Goal: Information Seeking & Learning: Find specific page/section

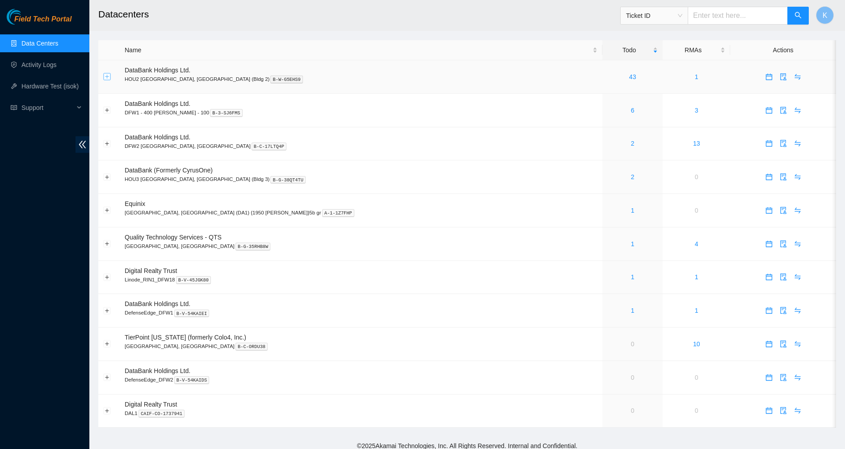
click at [108, 77] on button "Expand row" at bounding box center [107, 76] width 7 height 7
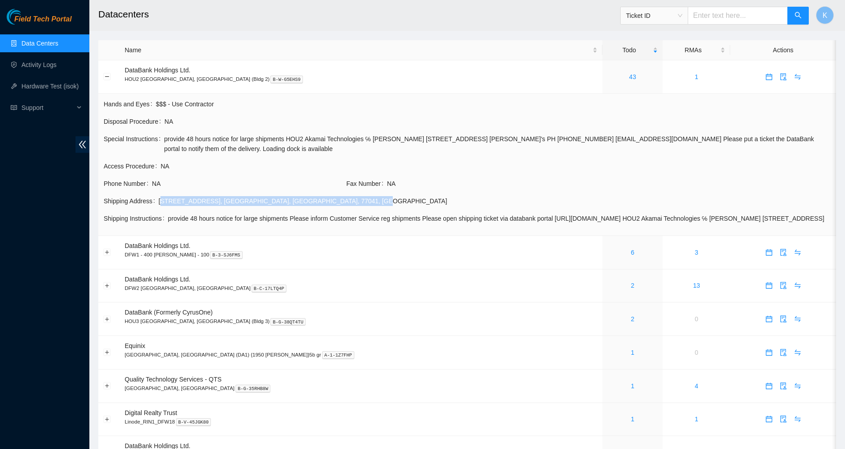
drag, startPoint x: 299, startPoint y: 199, endPoint x: 158, endPoint y: 198, distance: 141.1
click at [159, 198] on div "5170 Westway Park Blvd , Houston , TX , 77041 , USA" at bounding box center [495, 201] width 672 height 10
copy div "5170 Westway Park Blvd , Houston , TX , 77041 , USA"
click at [105, 78] on button "Collapse row" at bounding box center [107, 76] width 7 height 7
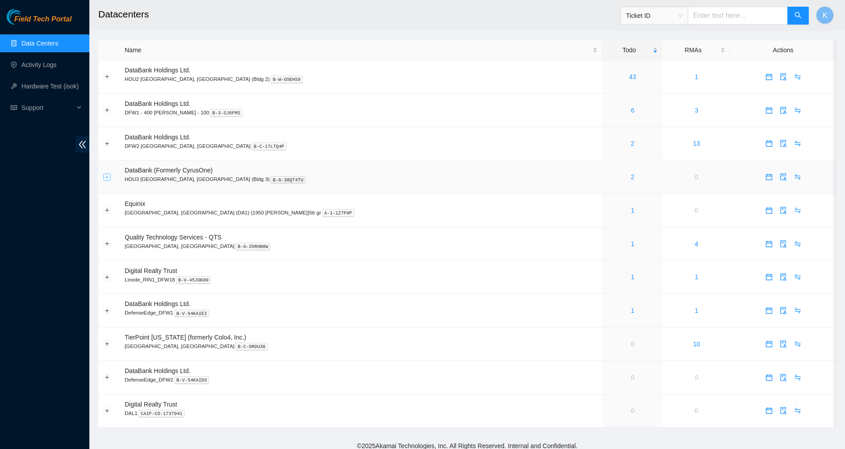
click at [106, 176] on button "Expand row" at bounding box center [107, 176] width 7 height 7
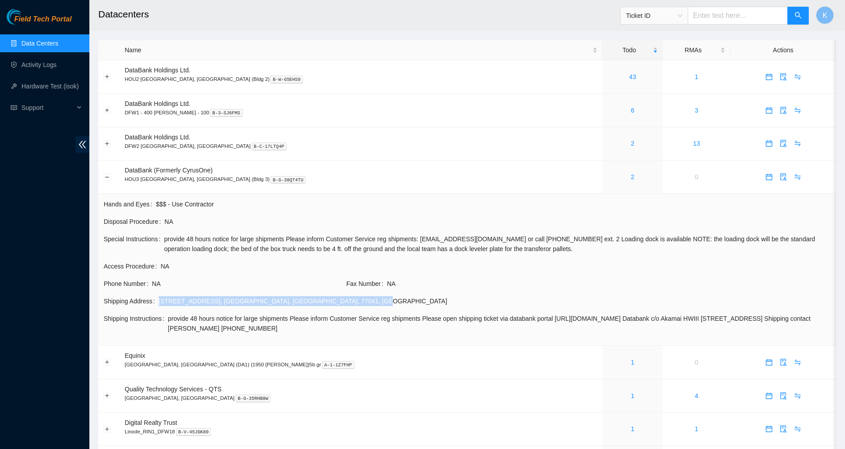
drag, startPoint x: 305, startPoint y: 302, endPoint x: 154, endPoint y: 303, distance: 151.4
click at [154, 303] on div "Shipping Address 11003 Corporate Centre Dr , Houston , TX , 77041 , USA" at bounding box center [467, 301] width 727 height 10
copy div "11003 Corporate Centre Dr , Houston , TX , 77041 , USA"
click at [106, 77] on button "Expand row" at bounding box center [107, 76] width 7 height 7
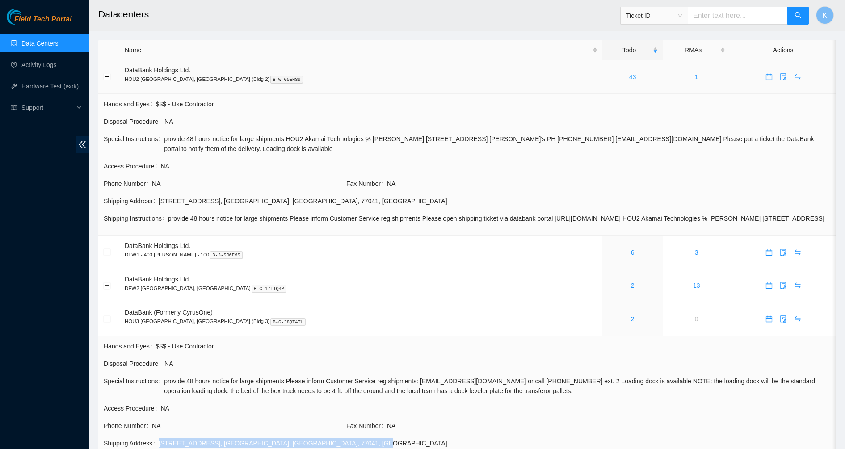
click at [629, 75] on link "43" at bounding box center [632, 76] width 7 height 7
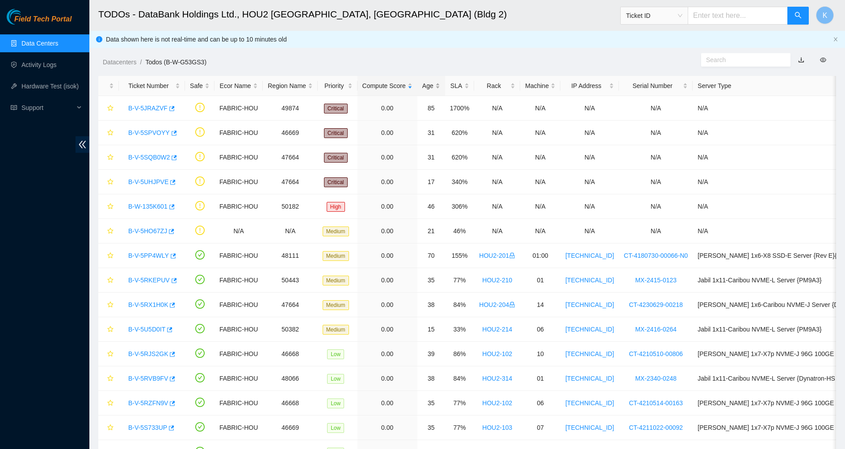
click at [426, 89] on div "Age" at bounding box center [431, 86] width 18 height 10
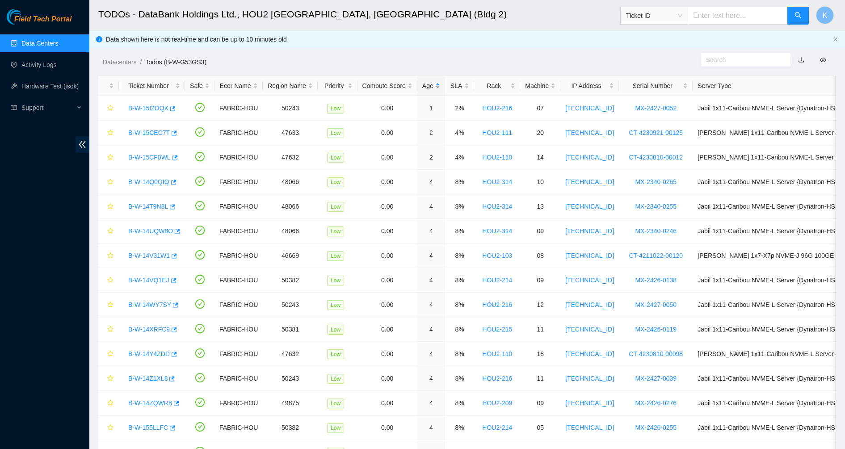
click at [426, 89] on div "Age" at bounding box center [431, 86] width 18 height 10
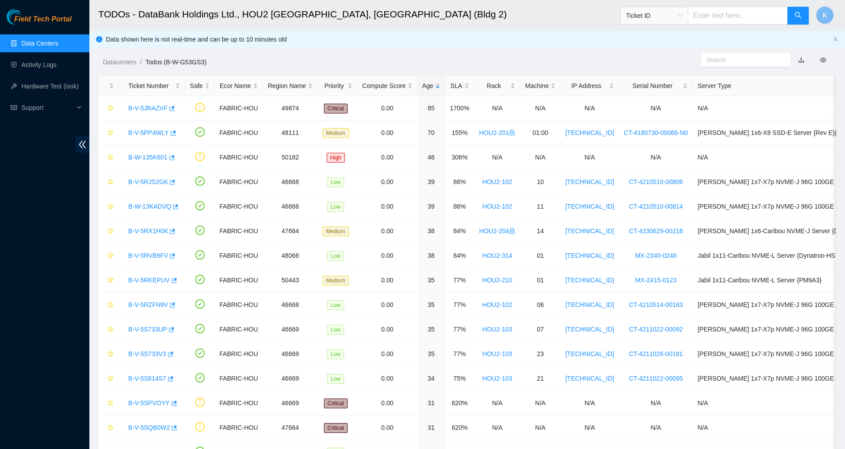
click at [50, 47] on link "Data Centers" at bounding box center [39, 43] width 37 height 7
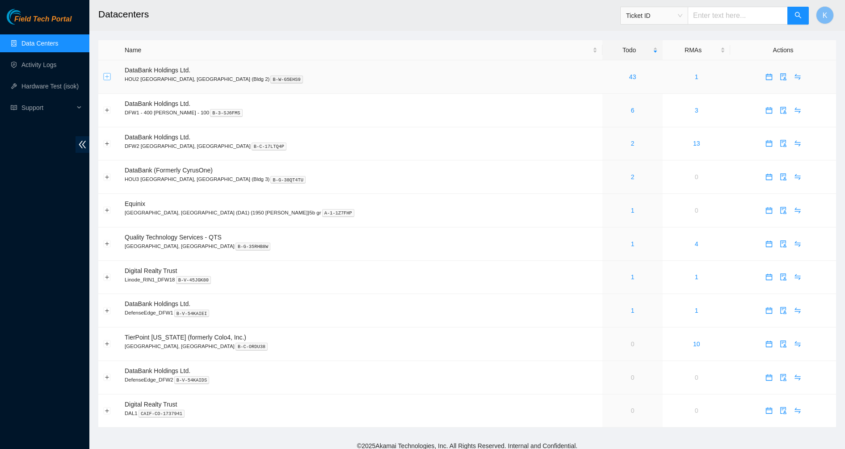
click at [107, 75] on button "Expand row" at bounding box center [107, 76] width 7 height 7
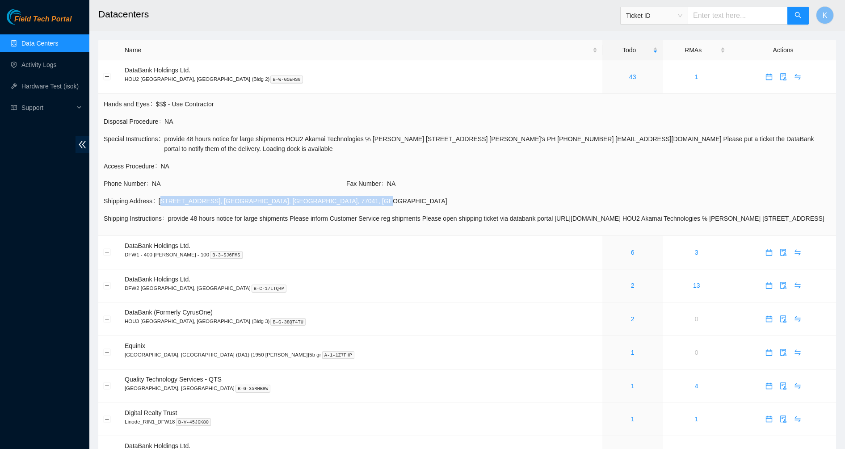
drag, startPoint x: 295, startPoint y: 202, endPoint x: 158, endPoint y: 204, distance: 136.7
click at [159, 204] on div "5170 Westway Park Blvd , Houston , TX , 77041 , USA" at bounding box center [495, 201] width 672 height 10
drag, startPoint x: 158, startPoint y: 204, endPoint x: 157, endPoint y: 188, distance: 15.2
click at [157, 188] on td "Phone Number NA" at bounding box center [224, 186] width 243 height 17
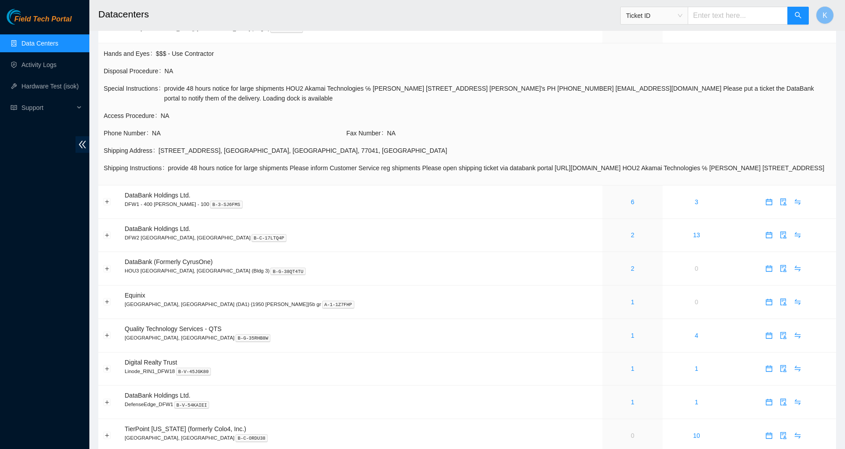
scroll to position [56, 0]
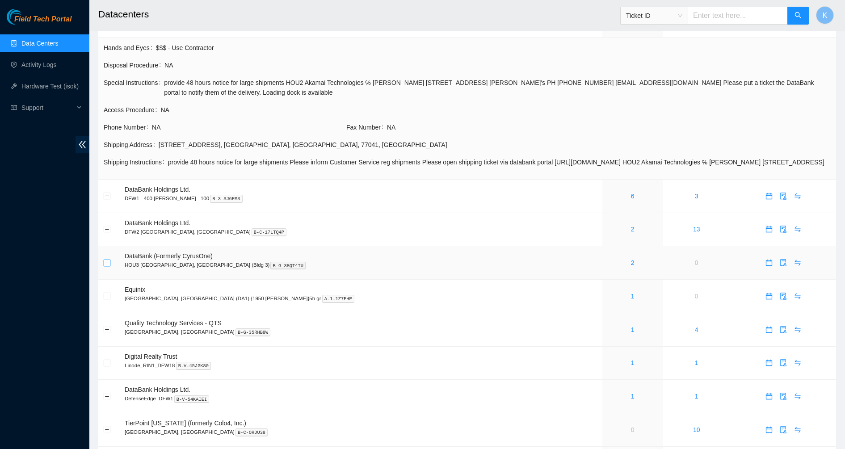
click at [108, 266] on button "Expand row" at bounding box center [107, 262] width 7 height 7
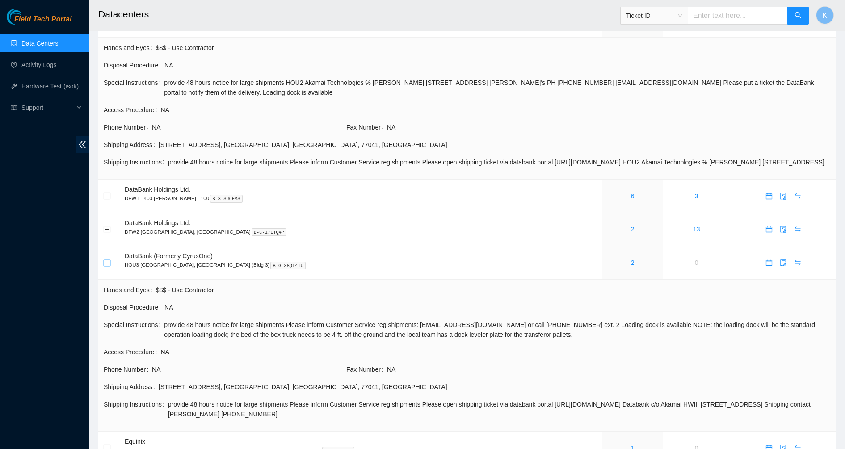
scroll to position [105, 0]
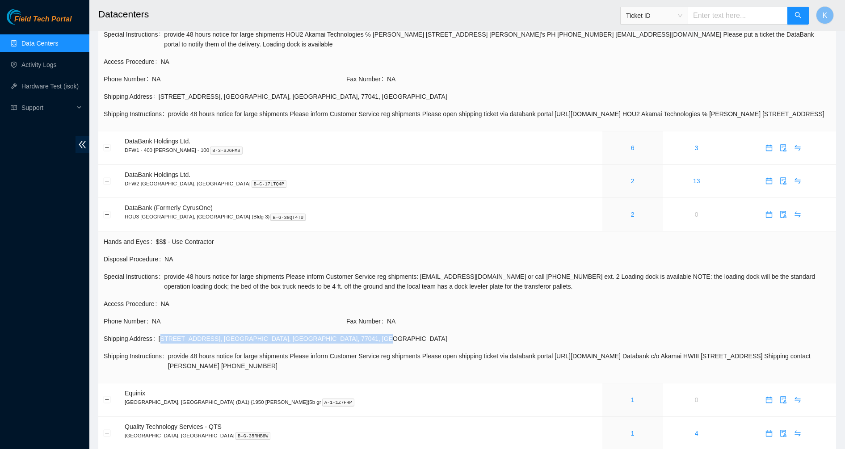
drag, startPoint x: 303, startPoint y: 347, endPoint x: 159, endPoint y: 347, distance: 144.7
click at [159, 343] on div "11003 Corporate Centre Dr , Houston , TX , 77041 , USA" at bounding box center [495, 339] width 672 height 10
copy div "11003 Corporate Centre Dr , Houston , TX , 77041 , USA"
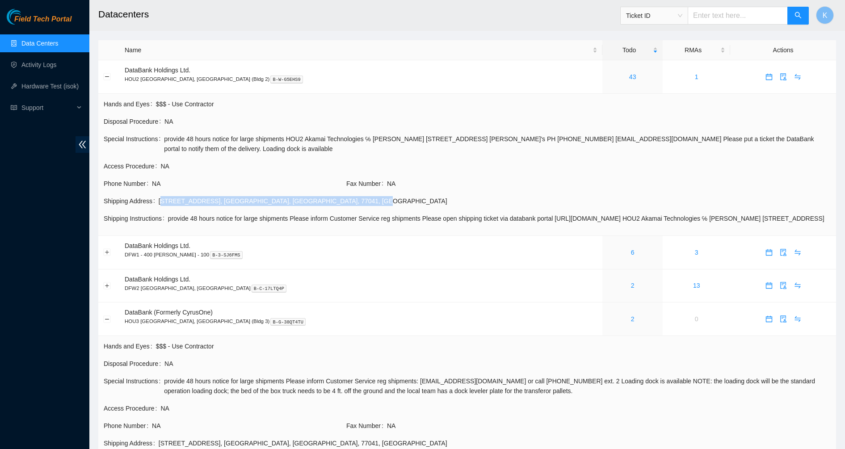
drag, startPoint x: 294, startPoint y: 200, endPoint x: 159, endPoint y: 203, distance: 134.9
click at [159, 203] on div "5170 Westway Park Blvd , Houston , TX , 77041 , USA" at bounding box center [495, 201] width 672 height 10
copy div "5170 Westway Park Blvd , Houston , TX , 77041 , USA"
click at [241, 140] on span "provide 48 hours notice for large shipments HOU2 Akamai Technologies ℅ Jeffery …" at bounding box center [497, 144] width 666 height 20
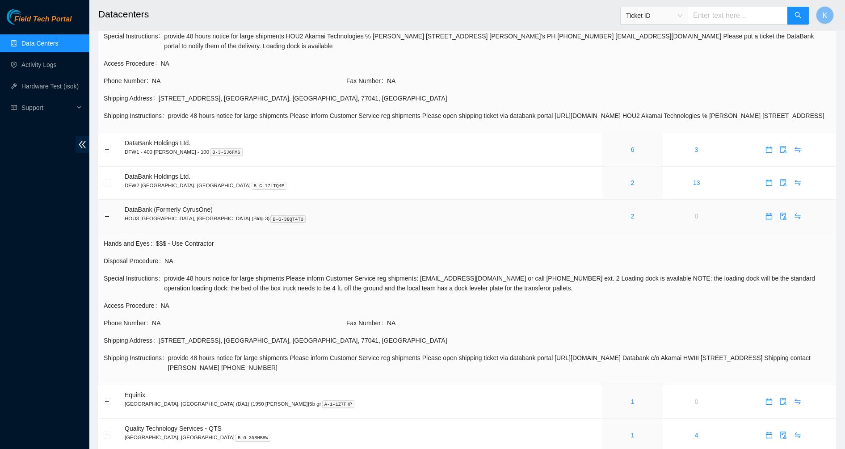
click at [607, 221] on div "2" at bounding box center [632, 216] width 50 height 10
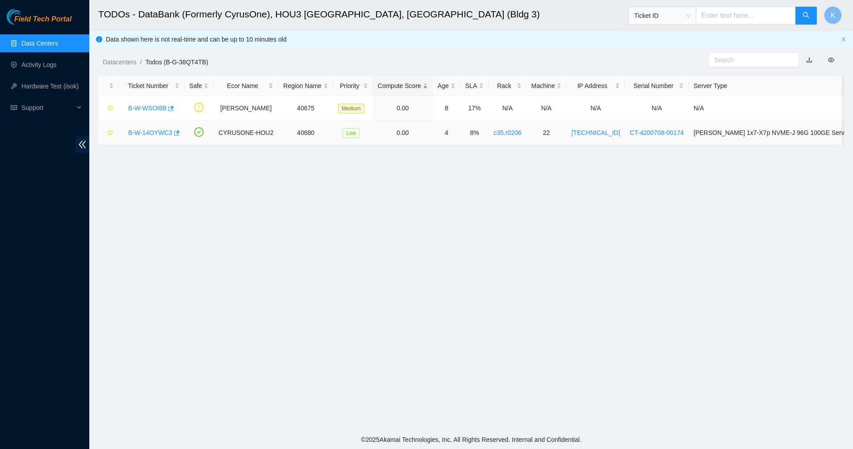
click at [158, 132] on link "B-W-14OYWC3" at bounding box center [150, 132] width 44 height 7
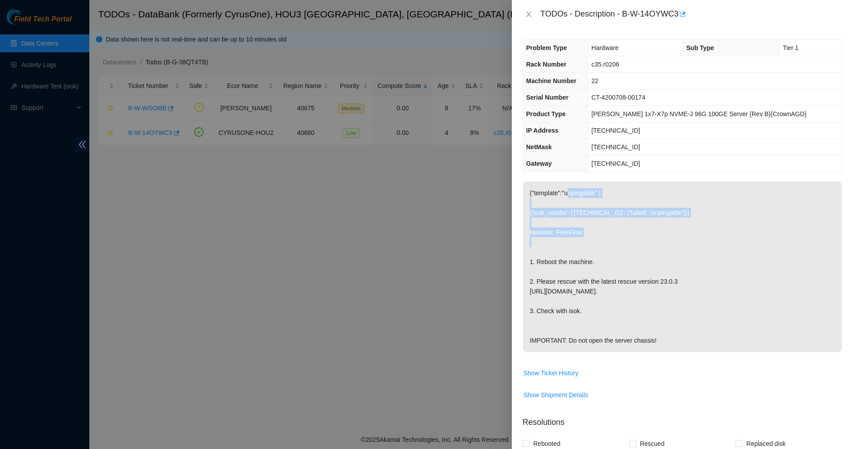
drag, startPoint x: 563, startPoint y: 246, endPoint x: 563, endPoint y: 255, distance: 8.9
click at [563, 255] on p "{"template":"unpingable" } {'isok_results': {'96.16.97.173': {'failed': 'unping…" at bounding box center [682, 266] width 319 height 171
click at [564, 328] on p "{"template":"unpingable" } {'isok_results': {'96.16.97.173': {'failed': 'unping…" at bounding box center [682, 266] width 319 height 171
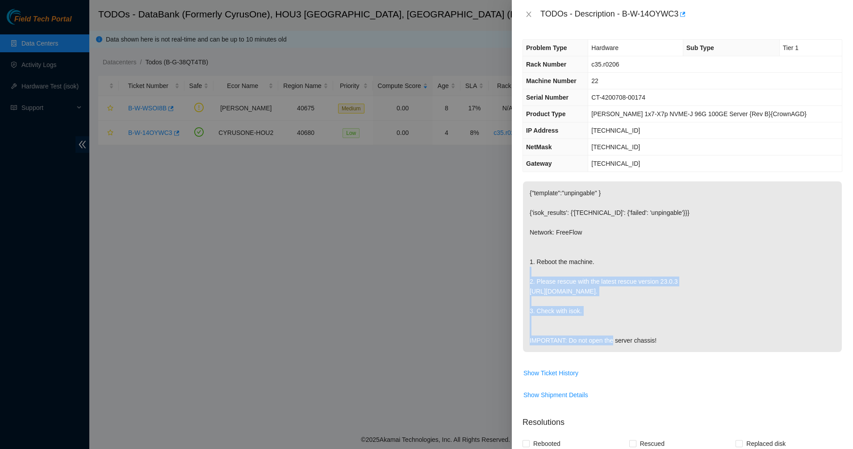
drag, startPoint x: 564, startPoint y: 328, endPoint x: 548, endPoint y: 273, distance: 57.1
click at [548, 273] on p "{"template":"unpingable" } {'isok_results': {'96.16.97.173': {'failed': 'unping…" at bounding box center [682, 266] width 319 height 171
click at [547, 249] on p "{"template":"unpingable" } {'isok_results': {'96.16.97.173': {'failed': 'unping…" at bounding box center [682, 266] width 319 height 171
click at [530, 15] on icon "close" at bounding box center [528, 14] width 7 height 7
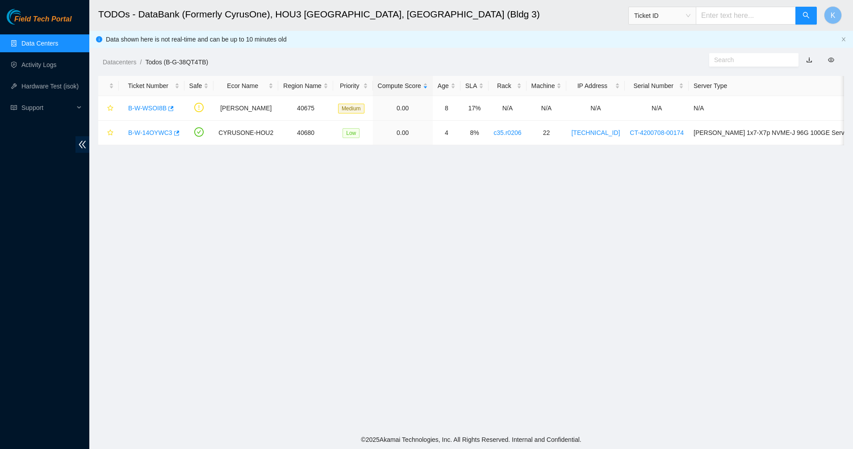
click at [46, 43] on link "Data Centers" at bounding box center [39, 43] width 37 height 7
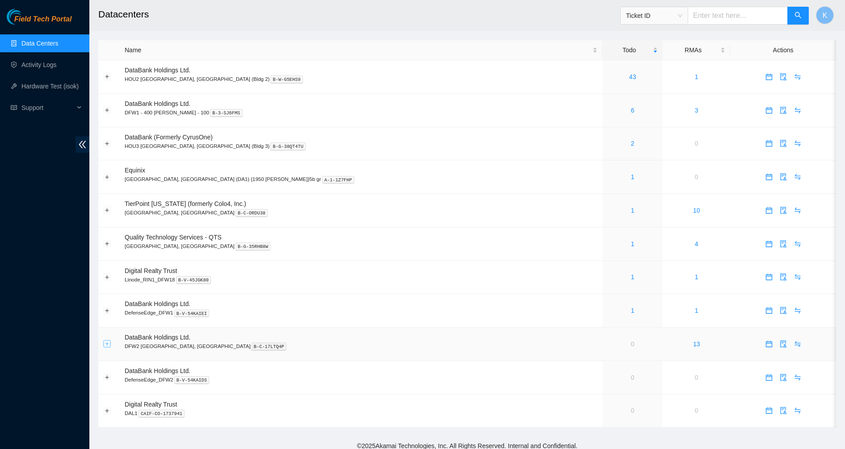
click at [104, 343] on button "Expand row" at bounding box center [107, 343] width 7 height 7
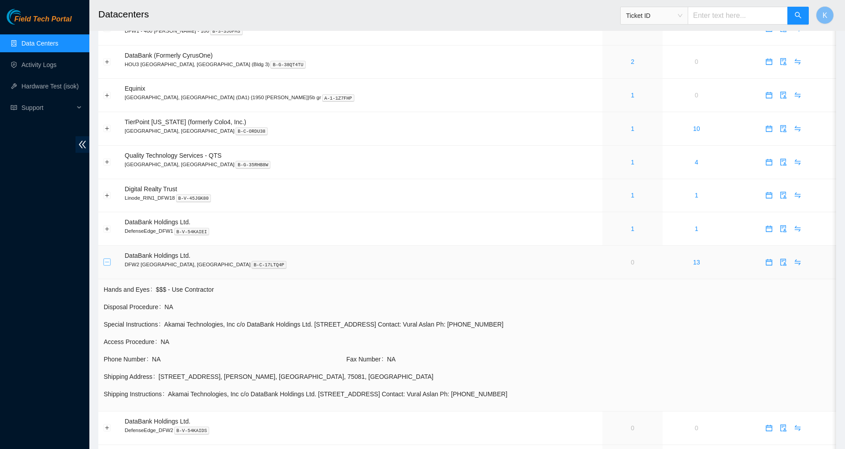
scroll to position [92, 0]
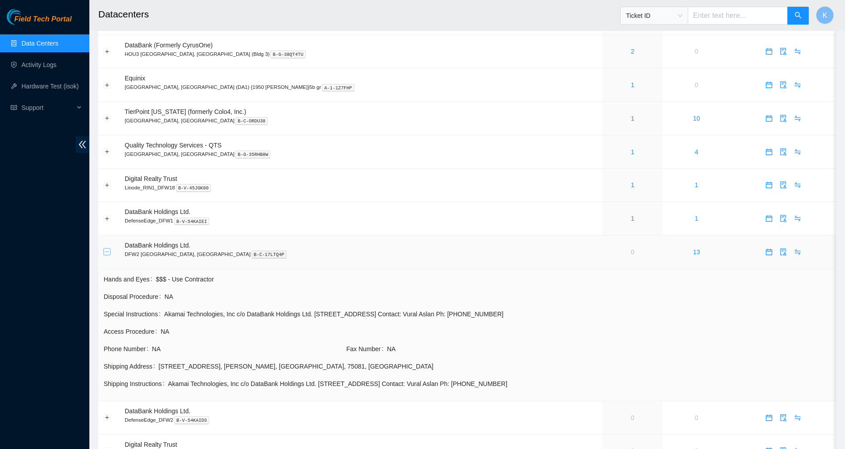
click at [107, 253] on button "Collapse row" at bounding box center [107, 251] width 7 height 7
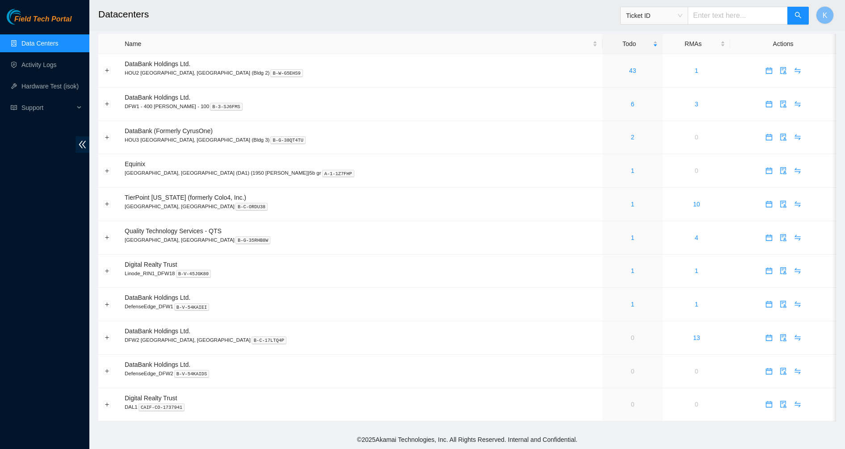
click at [78, 270] on div "Field Tech Portal Data Centers Activity Logs Hardware Test (isok) Support" at bounding box center [44, 229] width 89 height 440
click at [631, 238] on link "1" at bounding box center [633, 237] width 4 height 7
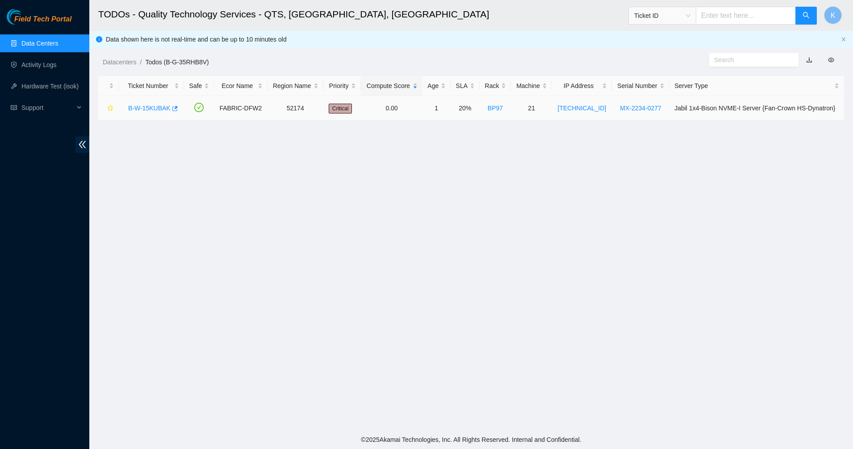
click at [155, 109] on link "B-W-15KUBAK" at bounding box center [149, 108] width 42 height 7
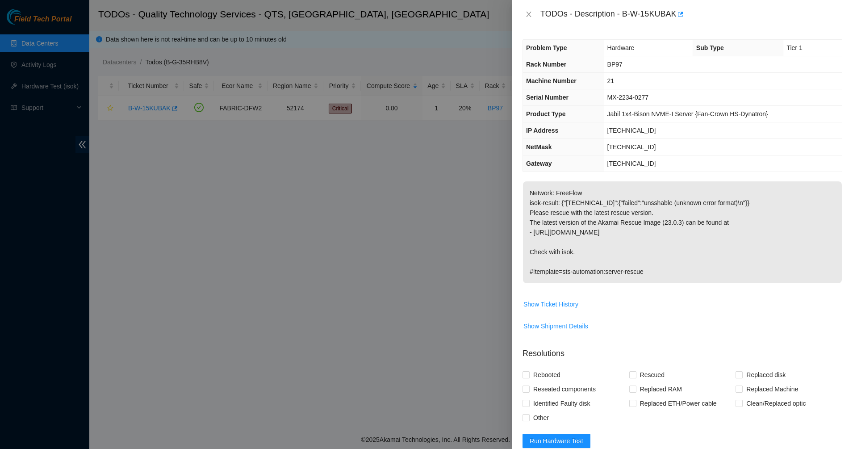
scroll to position [145, 0]
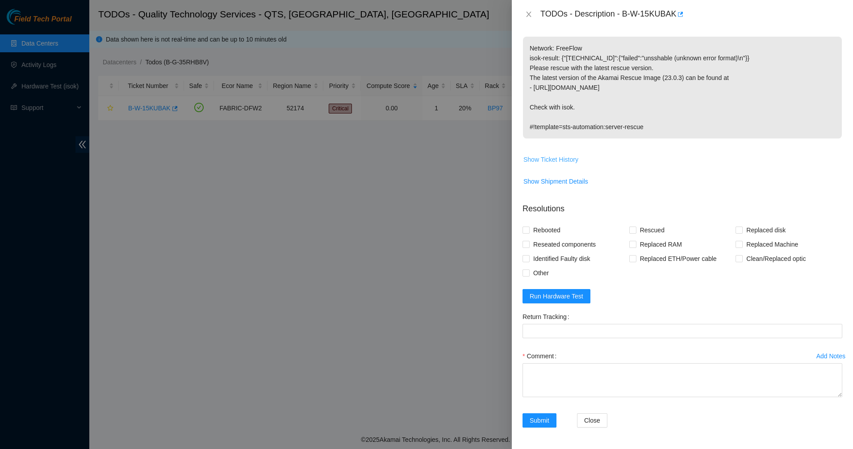
click at [554, 161] on span "Show Ticket History" at bounding box center [550, 160] width 55 height 10
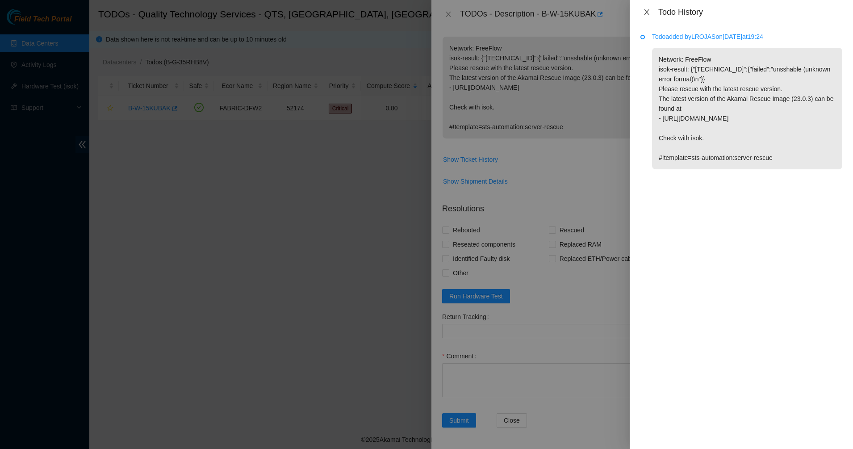
click at [648, 10] on icon "close" at bounding box center [646, 11] width 5 height 5
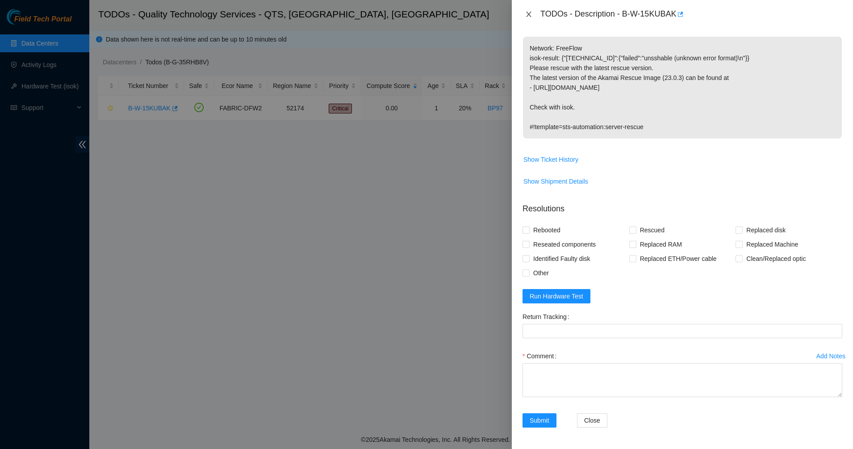
click at [531, 13] on icon "close" at bounding box center [528, 14] width 7 height 7
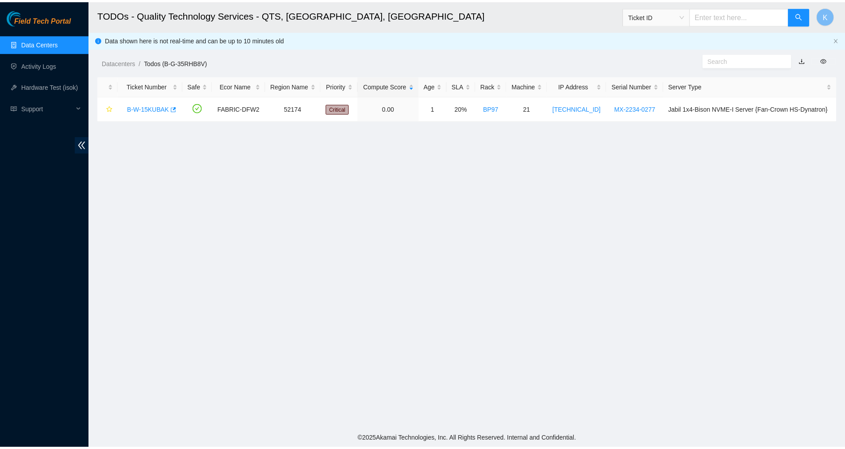
scroll to position [154, 0]
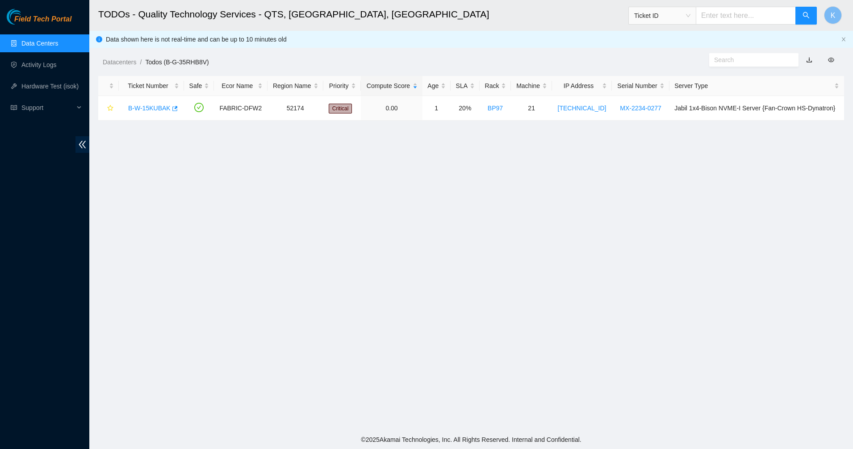
click at [42, 40] on link "Data Centers" at bounding box center [39, 43] width 37 height 7
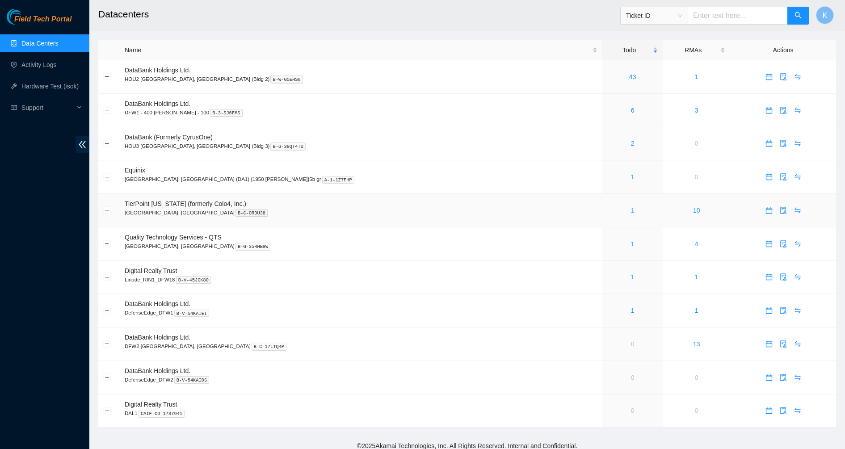
click at [631, 207] on link "1" at bounding box center [633, 210] width 4 height 7
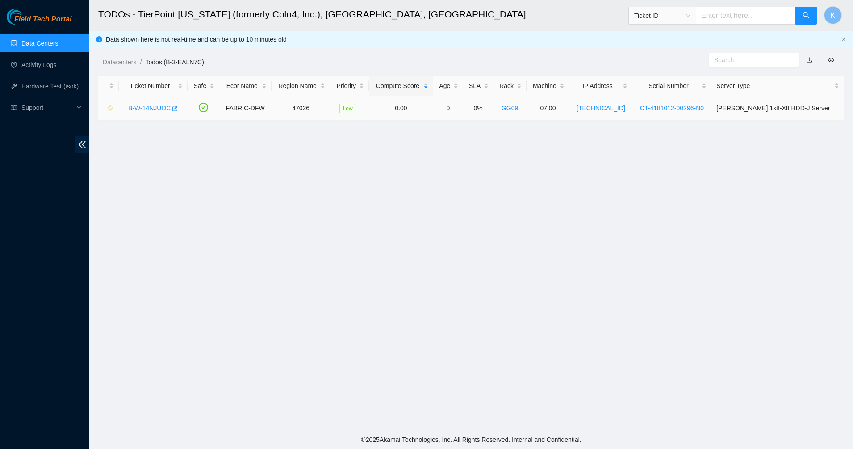
click at [157, 105] on link "B-W-14NJUOC" at bounding box center [149, 108] width 42 height 7
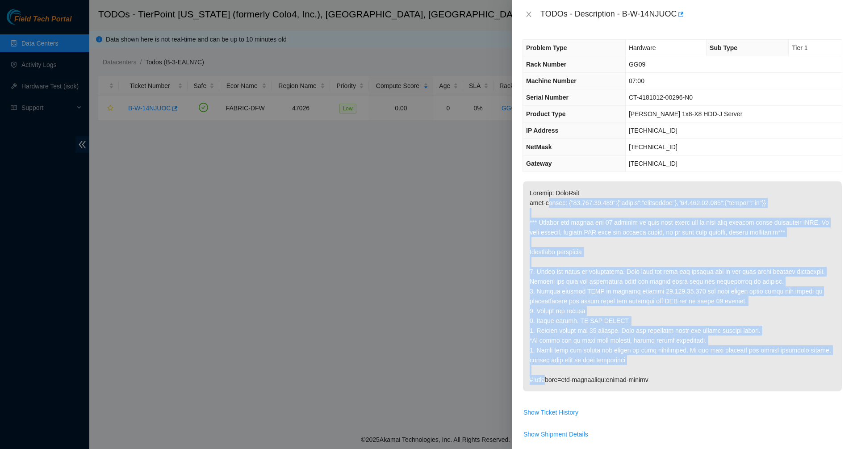
drag, startPoint x: 550, startPoint y: 332, endPoint x: 549, endPoint y: 389, distance: 56.3
click at [549, 389] on p at bounding box center [682, 286] width 319 height 210
click at [549, 324] on p at bounding box center [682, 286] width 319 height 210
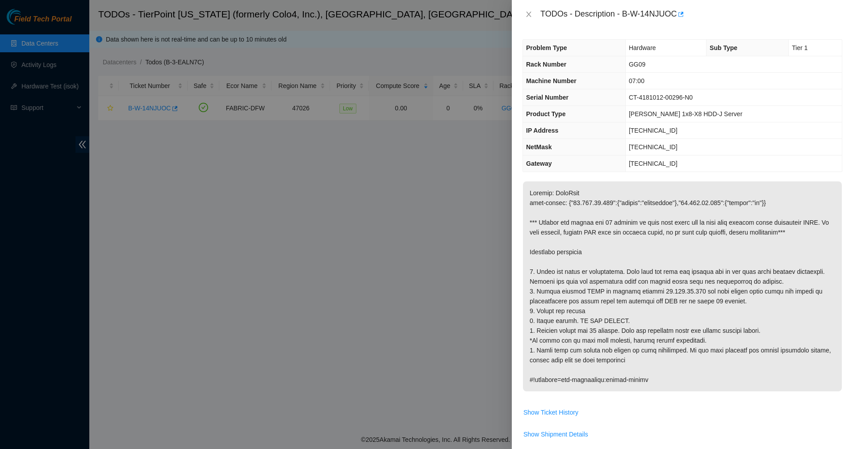
click at [527, 8] on div "TODOs - Description - B-W-14NJUOC" at bounding box center [683, 14] width 320 height 14
click at [527, 15] on icon "close" at bounding box center [528, 14] width 7 height 7
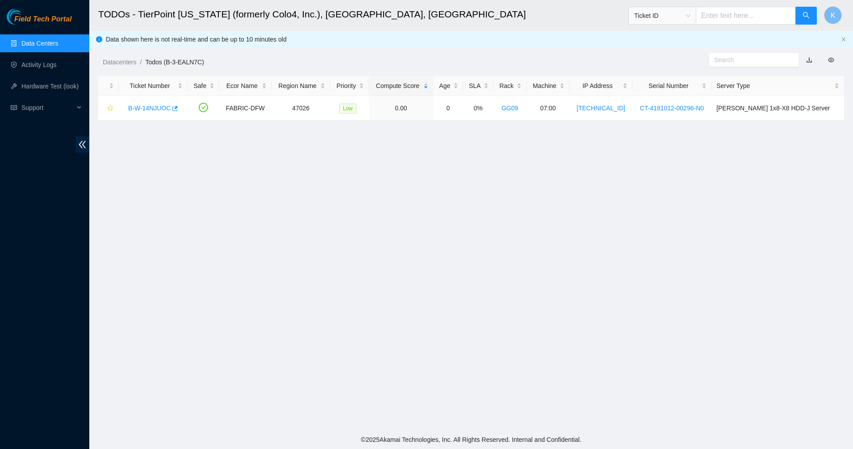
click at [37, 40] on link "Data Centers" at bounding box center [39, 43] width 37 height 7
